Goal: Task Accomplishment & Management: Manage account settings

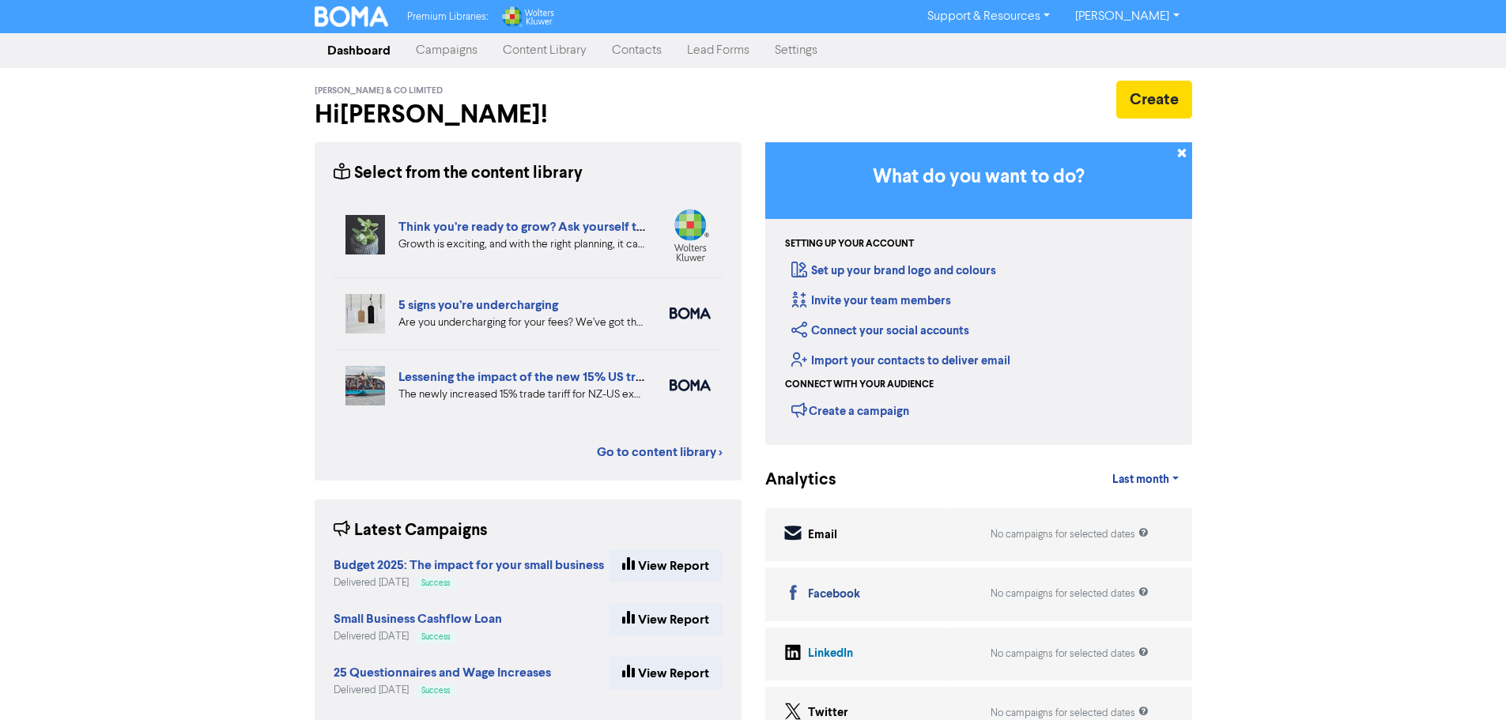
click at [651, 55] on link "Contacts" at bounding box center [636, 51] width 75 height 32
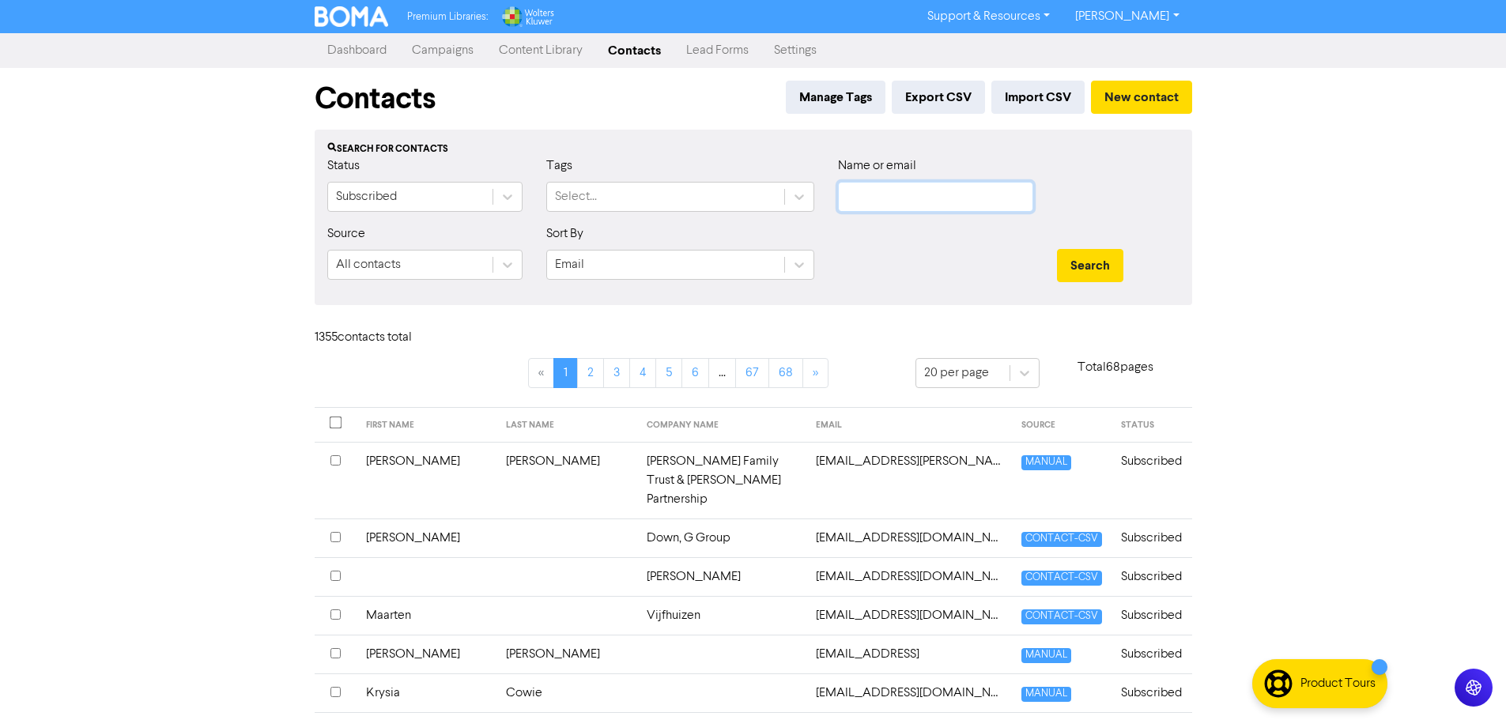
click at [860, 202] on input "text" at bounding box center [935, 197] width 195 height 30
type input "[PERSON_NAME]"
click at [1057, 249] on button "Search" at bounding box center [1090, 265] width 66 height 33
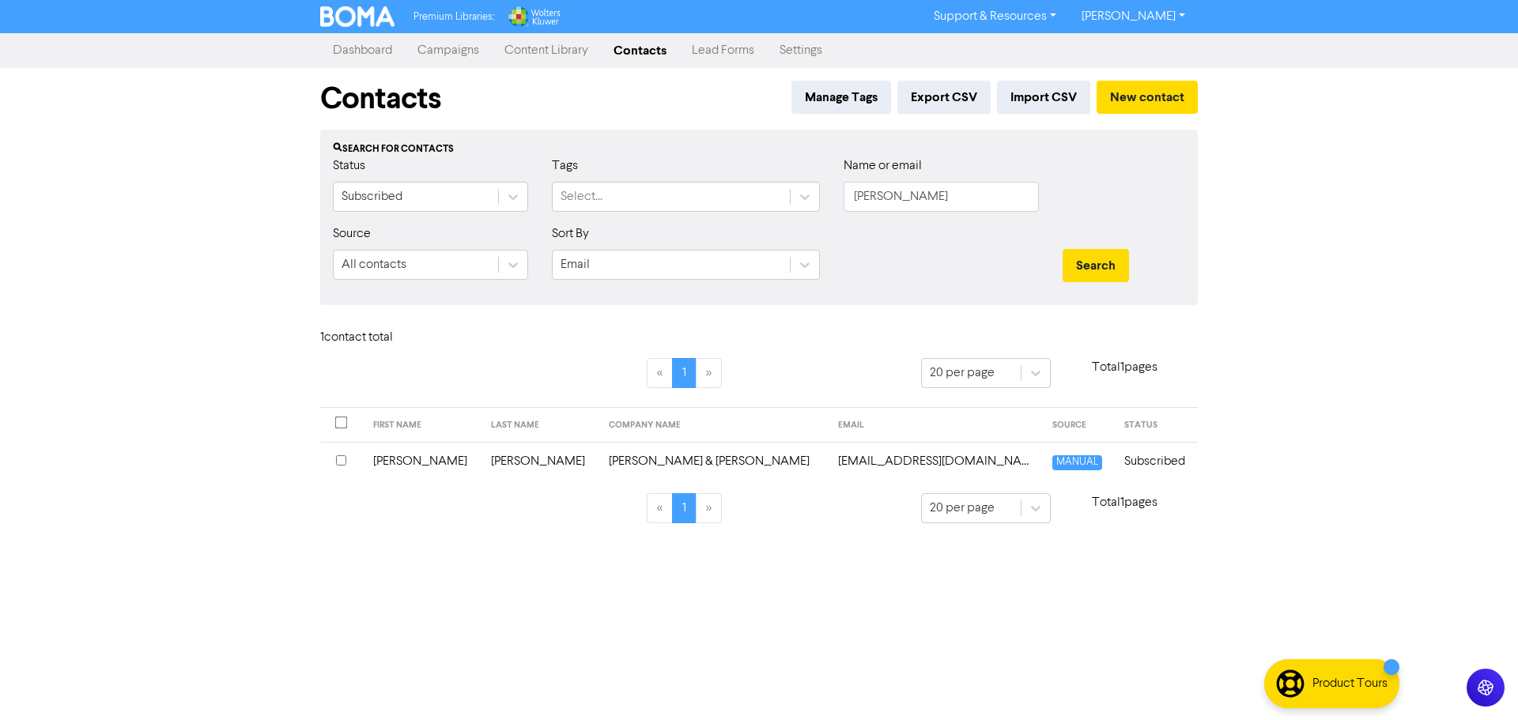
click at [754, 461] on td "[PERSON_NAME] & [PERSON_NAME]" at bounding box center [713, 461] width 229 height 39
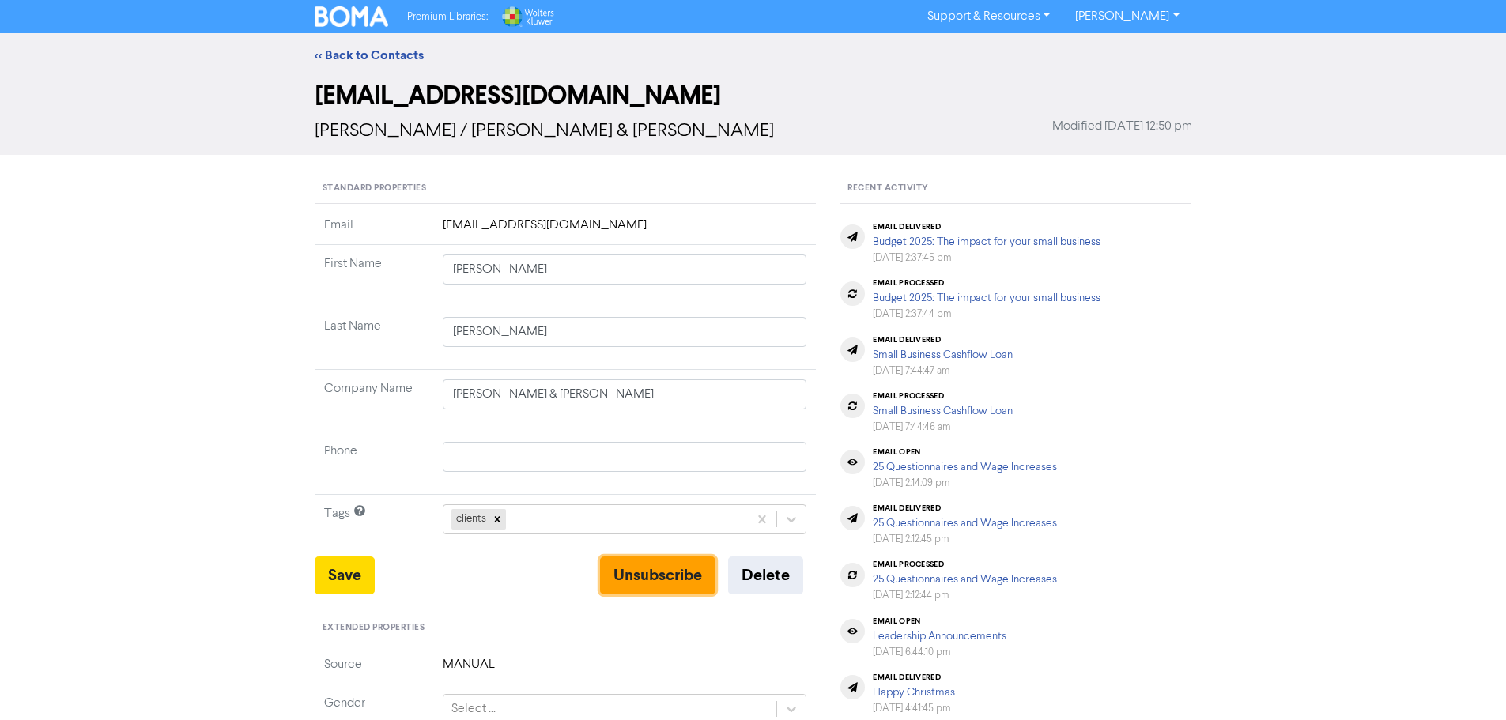
click at [635, 571] on button "Unsubscribe" at bounding box center [657, 575] width 115 height 38
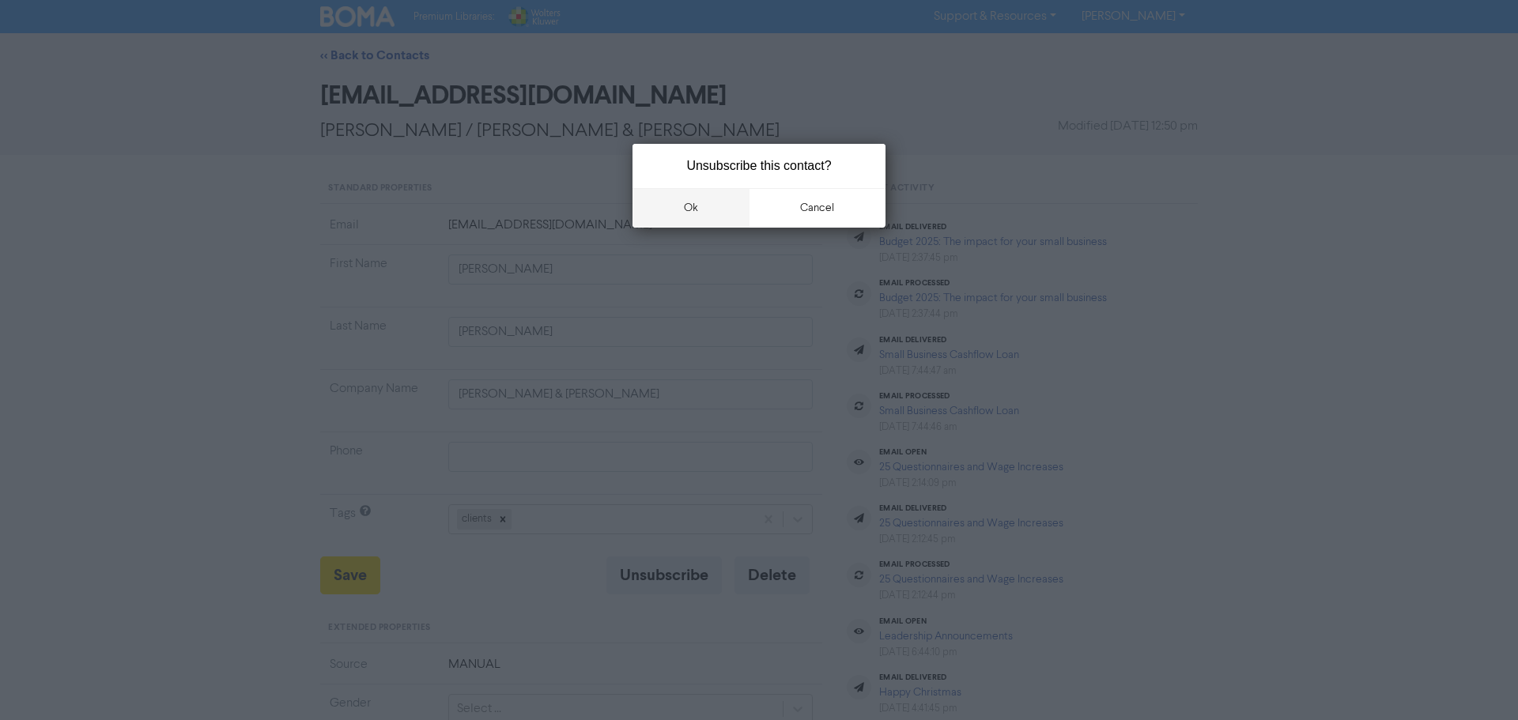
click at [698, 211] on button "ok" at bounding box center [690, 208] width 117 height 40
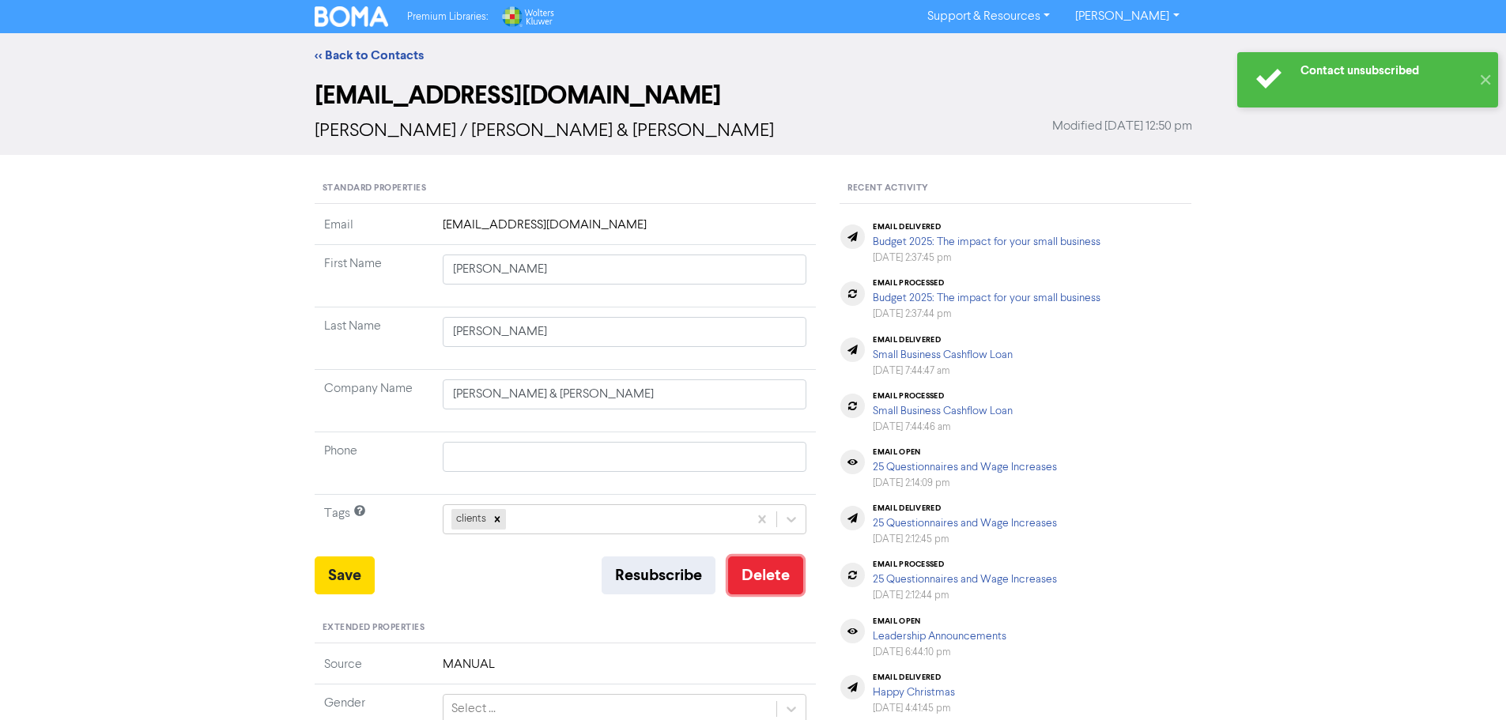
click at [749, 576] on button "Delete" at bounding box center [765, 575] width 75 height 38
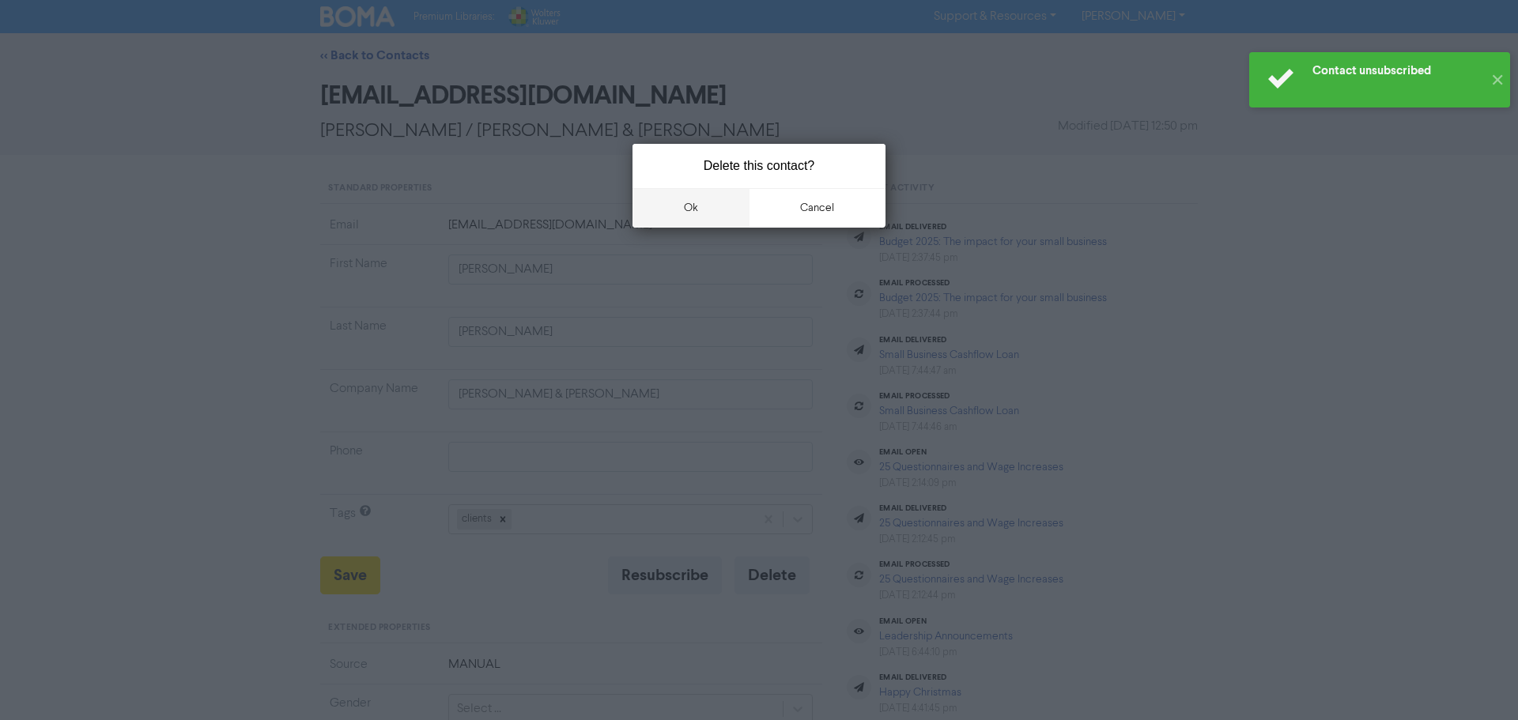
click at [691, 210] on button "ok" at bounding box center [690, 208] width 117 height 40
